Goal: Information Seeking & Learning: Learn about a topic

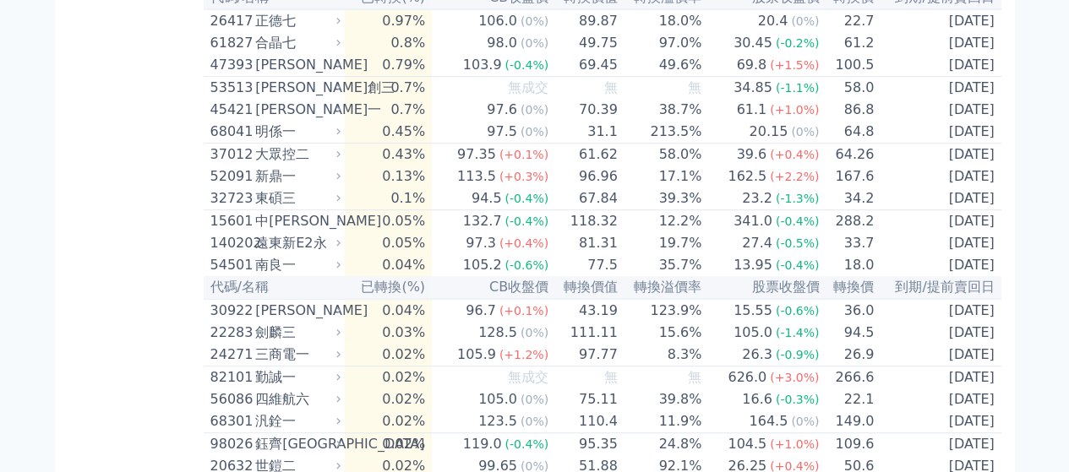
scroll to position [3632, 0]
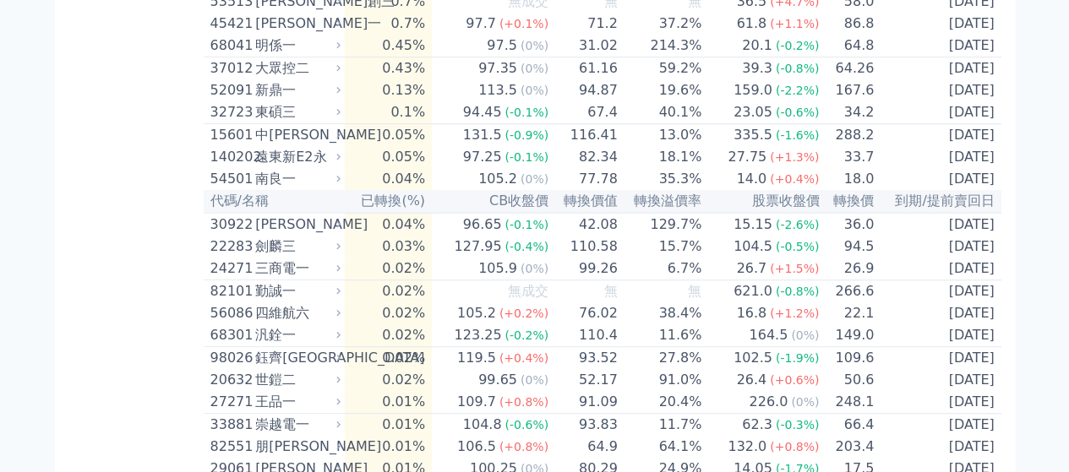
scroll to position [3801, 0]
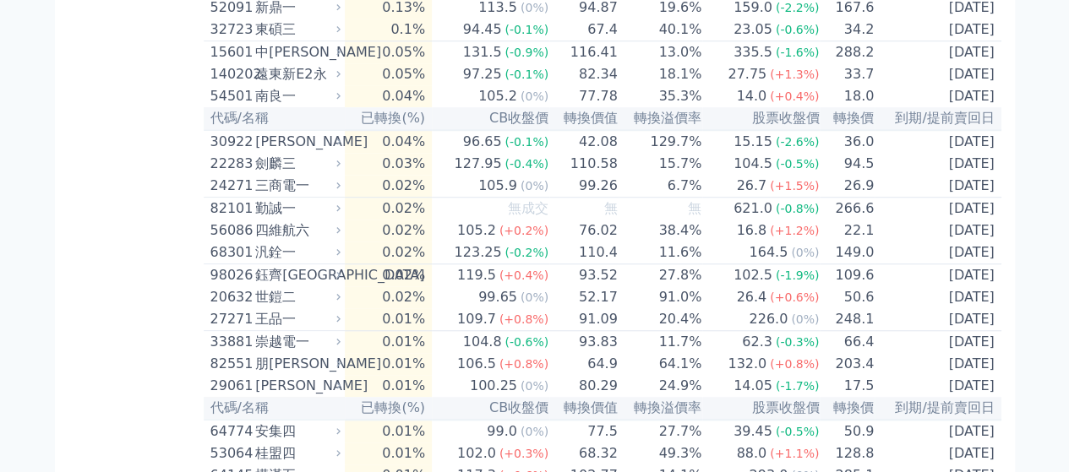
click at [853, 353] on td "203.4" at bounding box center [846, 364] width 55 height 22
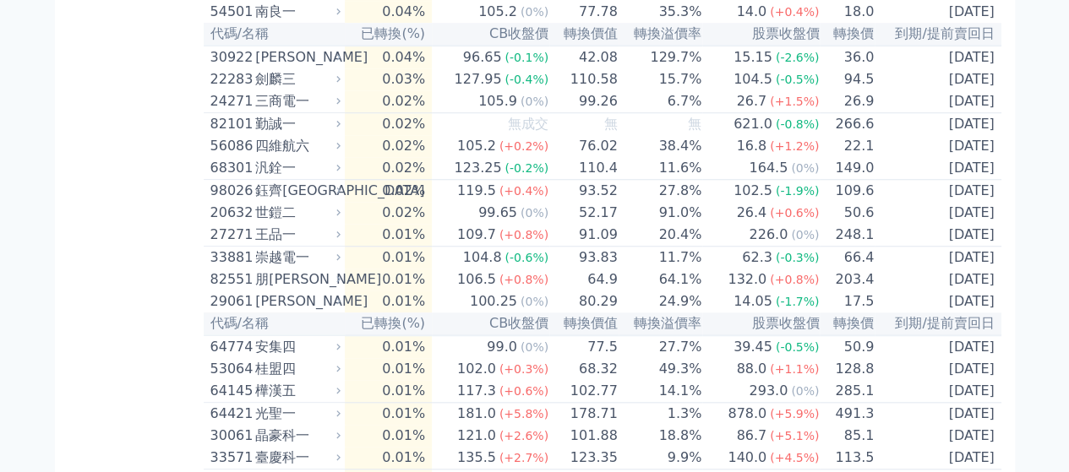
click at [417, 381] on td "0.01%" at bounding box center [388, 391] width 87 height 23
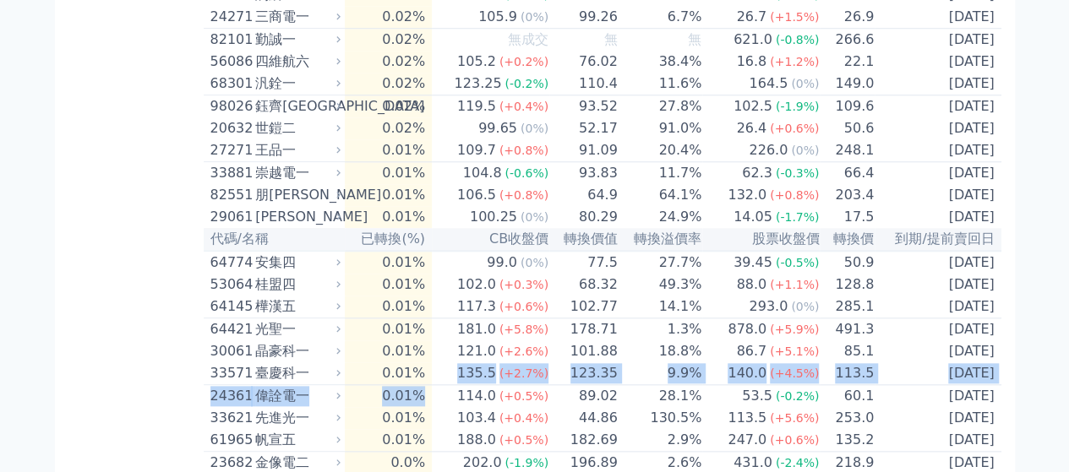
drag, startPoint x: 424, startPoint y: 362, endPoint x: 457, endPoint y: 373, distance: 34.5
click at [449, 366] on td "135.5 (+2.7%)" at bounding box center [490, 373] width 117 height 23
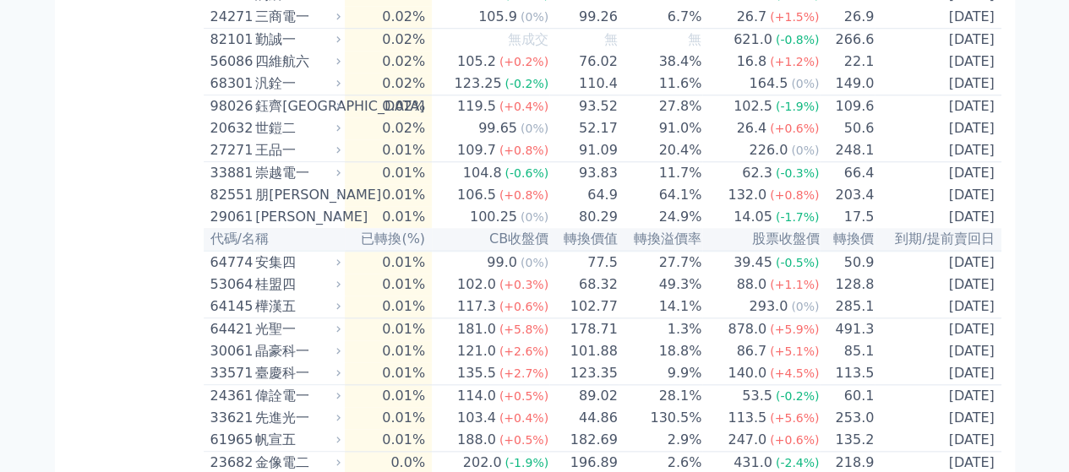
click at [476, 372] on td "135.5 (+2.7%)" at bounding box center [490, 373] width 117 height 23
click at [484, 363] on div "135.5" at bounding box center [477, 373] width 46 height 20
click at [484, 413] on div "103.4" at bounding box center [477, 418] width 46 height 20
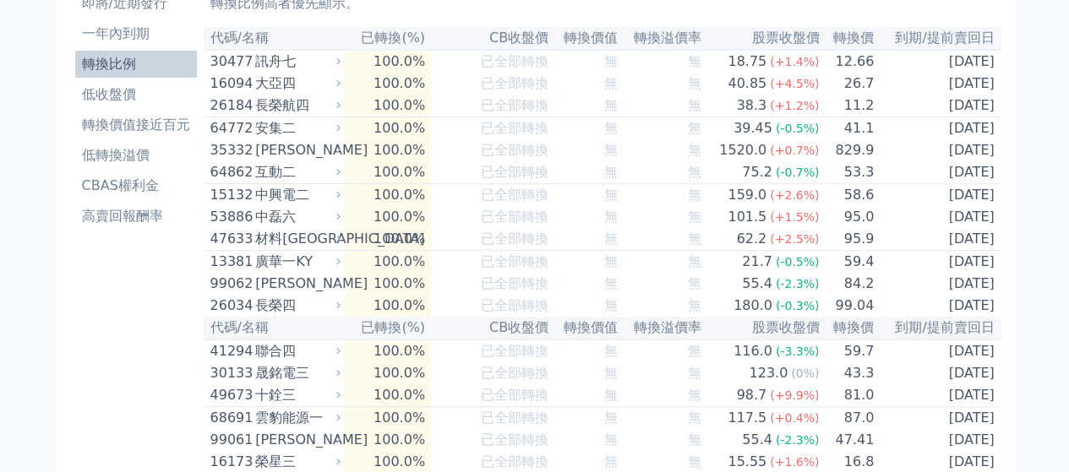
scroll to position [0, 0]
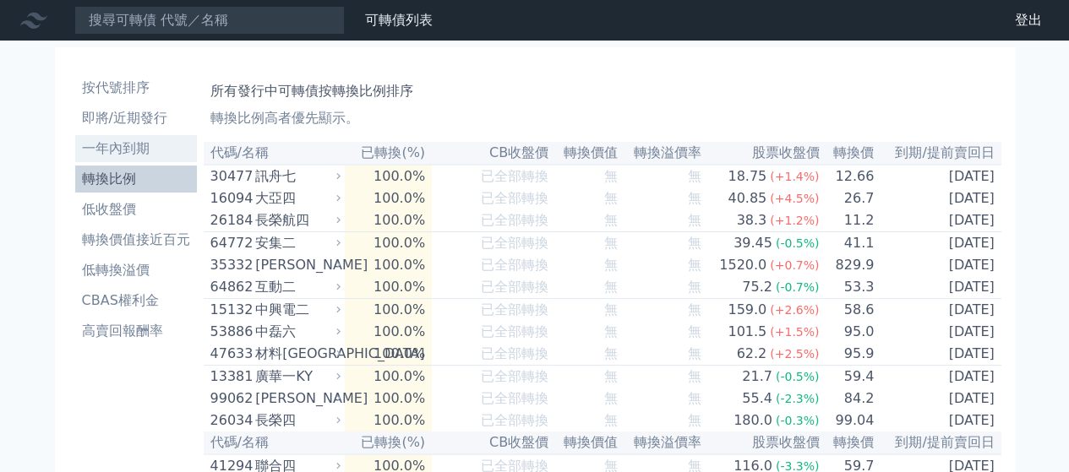
click at [141, 151] on li "一年內到期" at bounding box center [136, 149] width 122 height 20
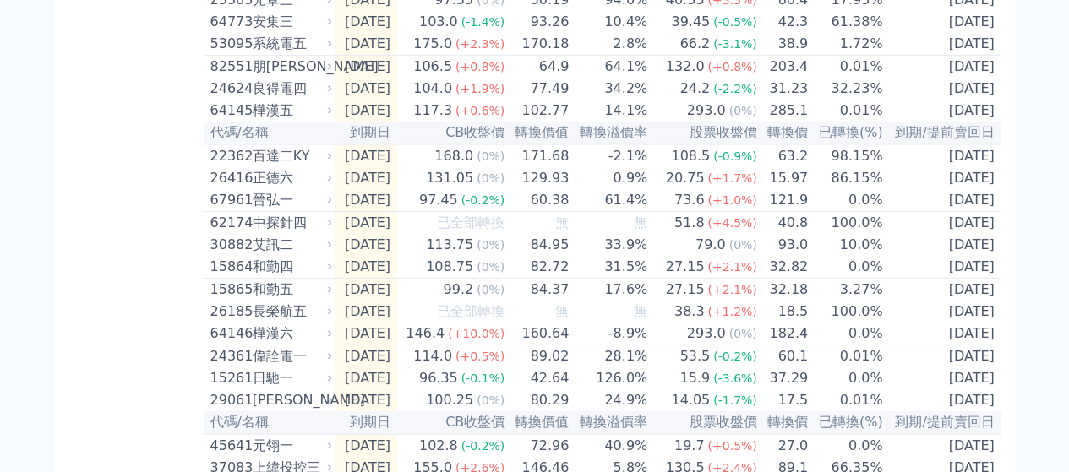
scroll to position [2365, 0]
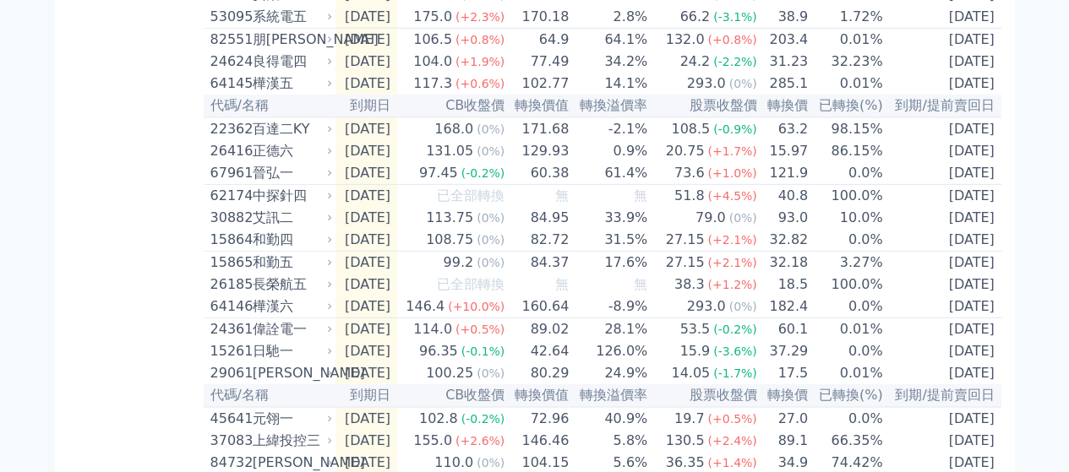
click at [864, 300] on td "0.0%" at bounding box center [845, 307] width 74 height 23
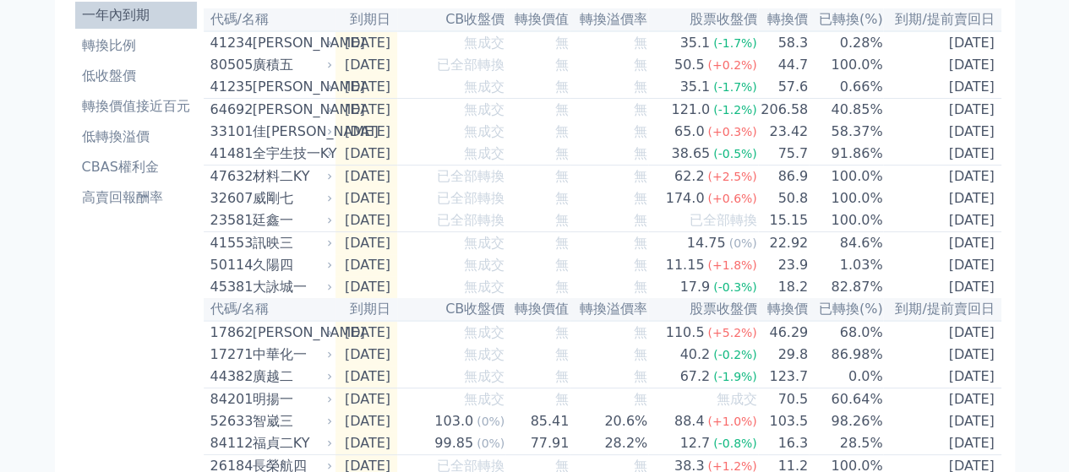
scroll to position [0, 0]
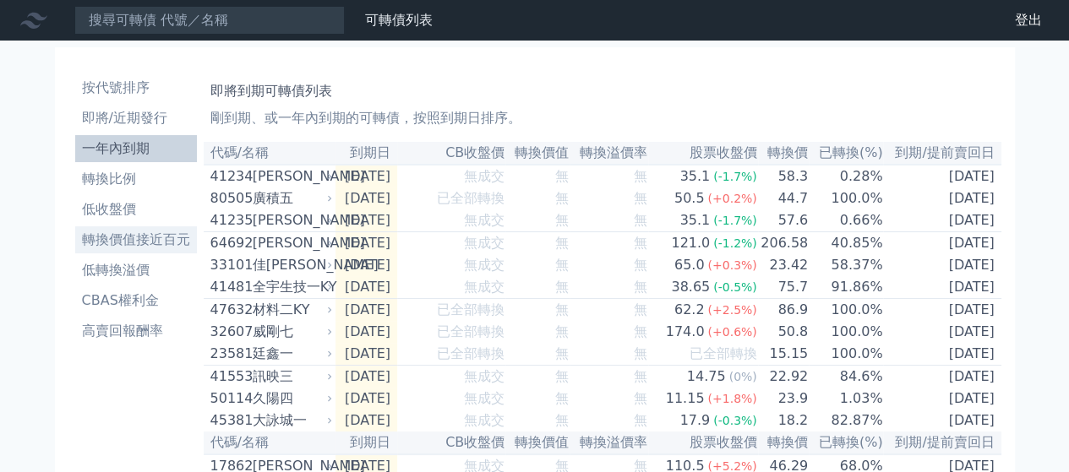
click at [150, 241] on li "轉換價值接近百元" at bounding box center [136, 240] width 122 height 20
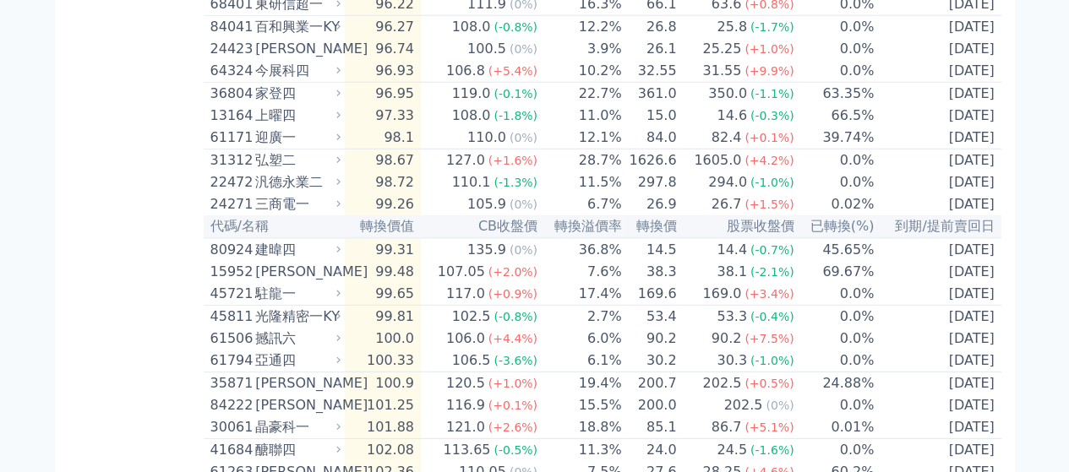
scroll to position [2281, 0]
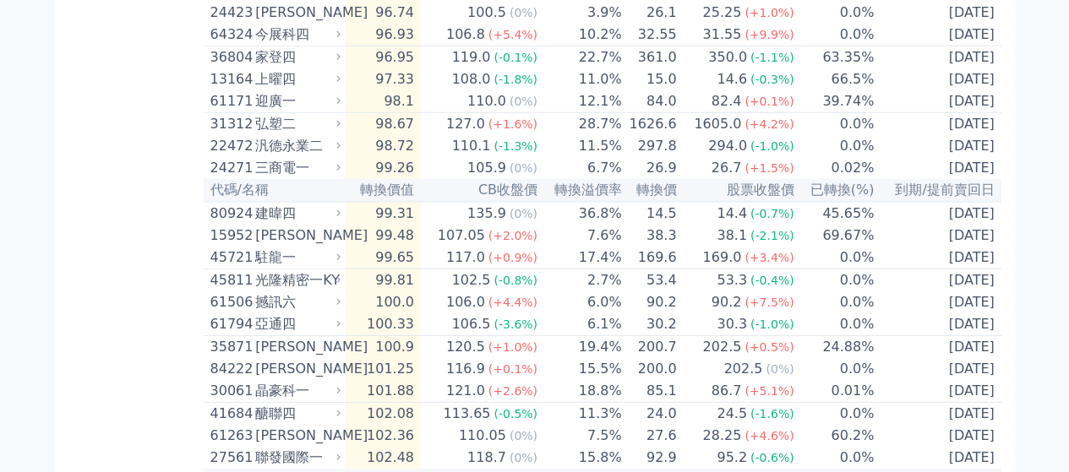
click at [456, 386] on div "121.0" at bounding box center [466, 391] width 46 height 20
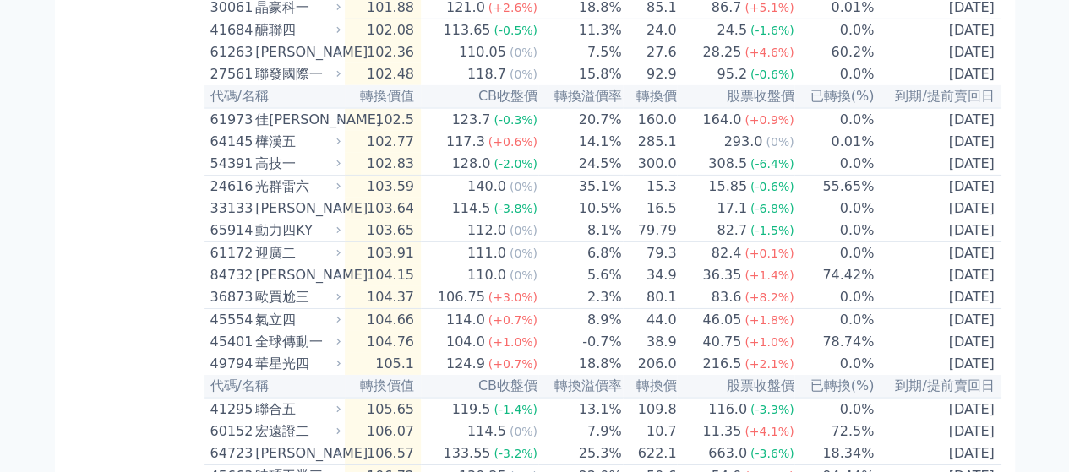
scroll to position [2703, 0]
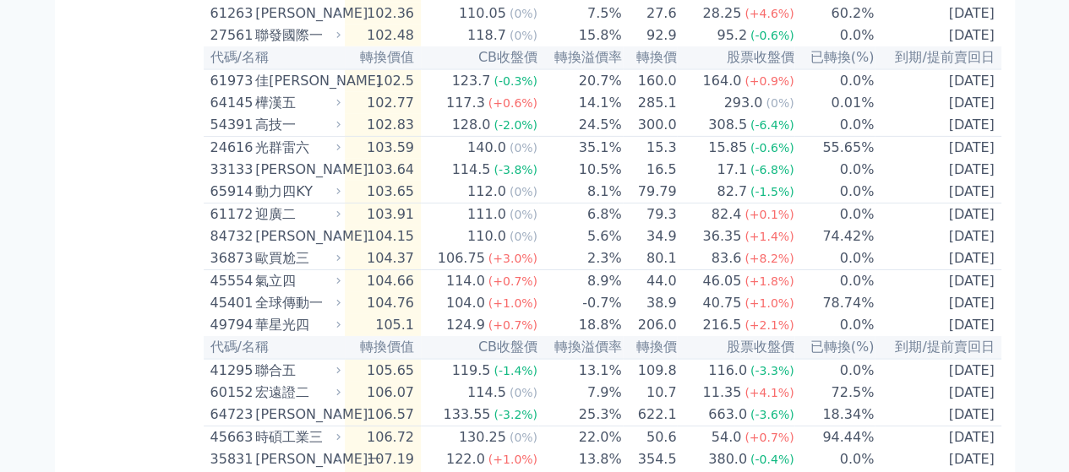
scroll to position [2703, 0]
